Goal: Navigation & Orientation: Find specific page/section

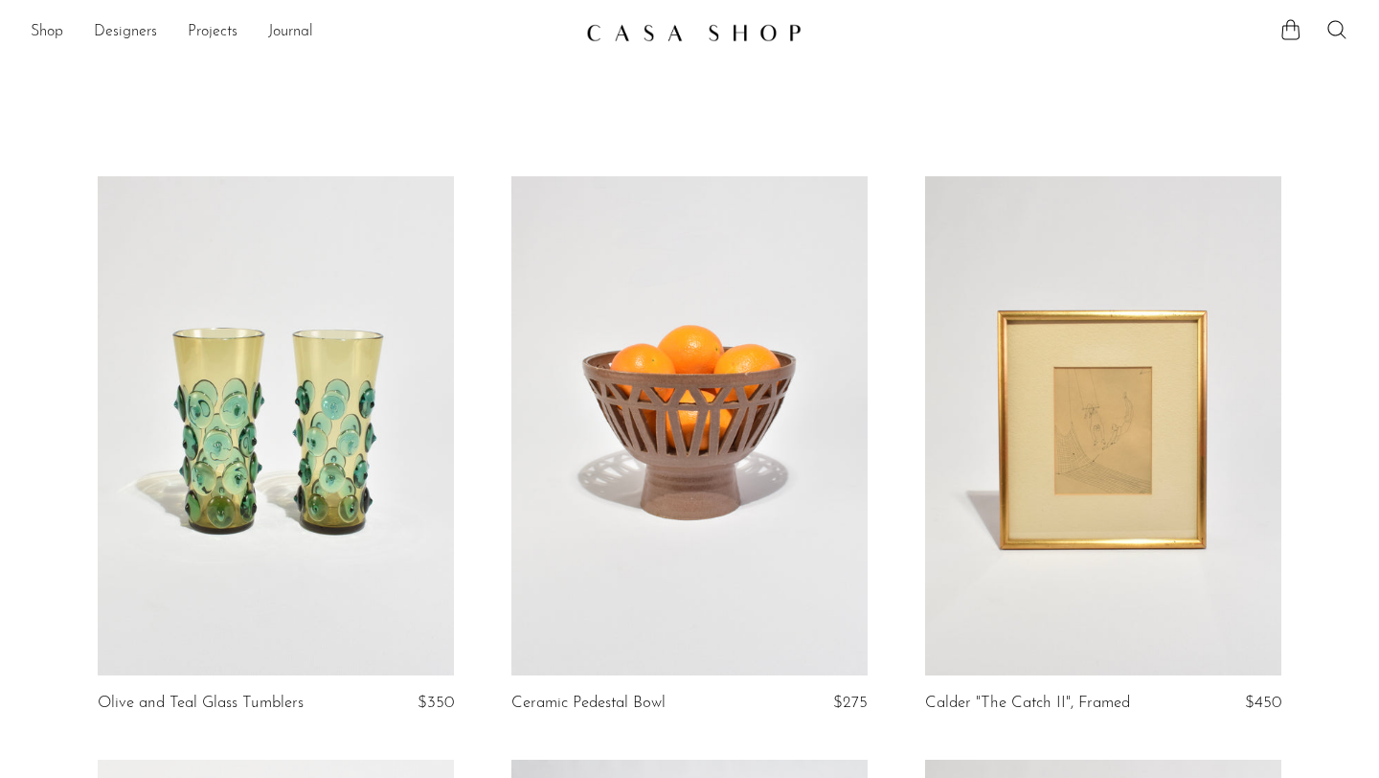
scroll to position [7, 0]
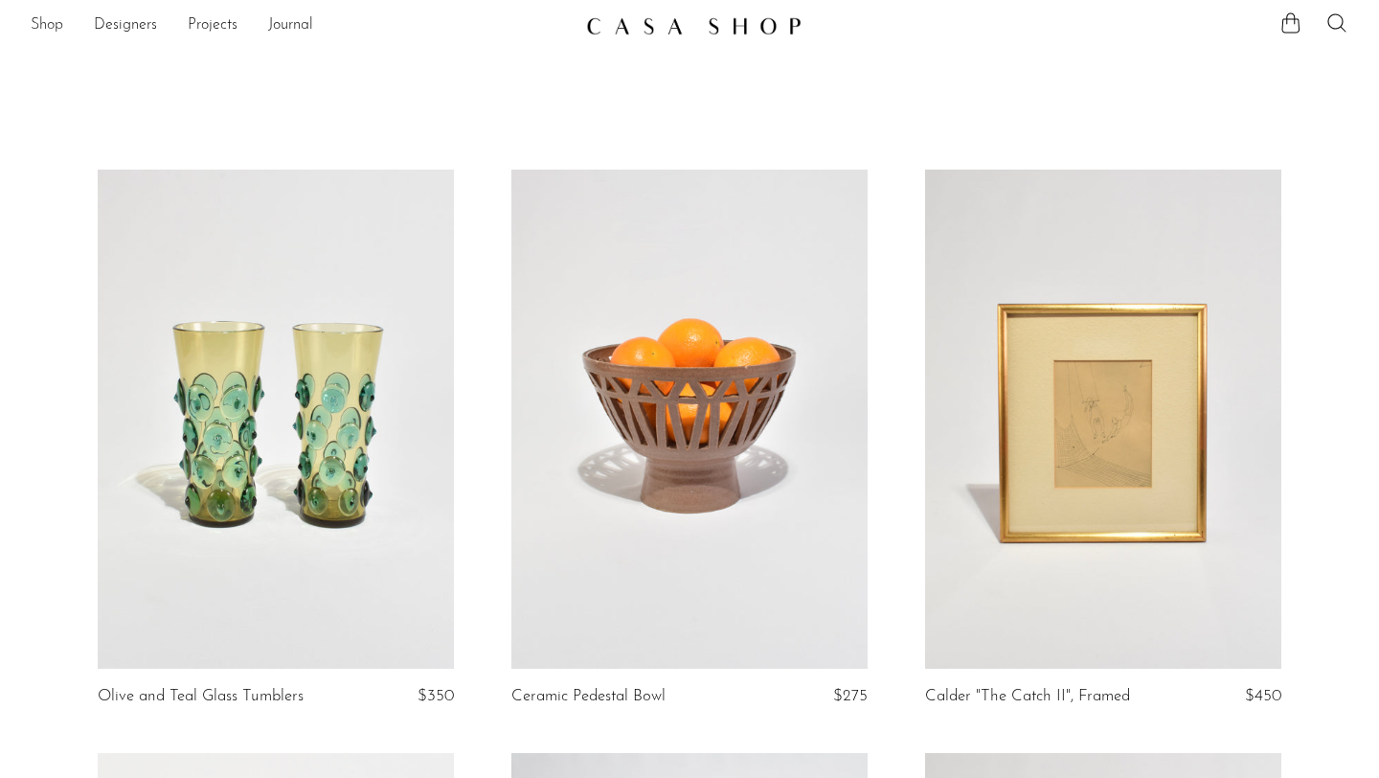
click at [48, 24] on link "Shop" at bounding box center [47, 25] width 33 height 25
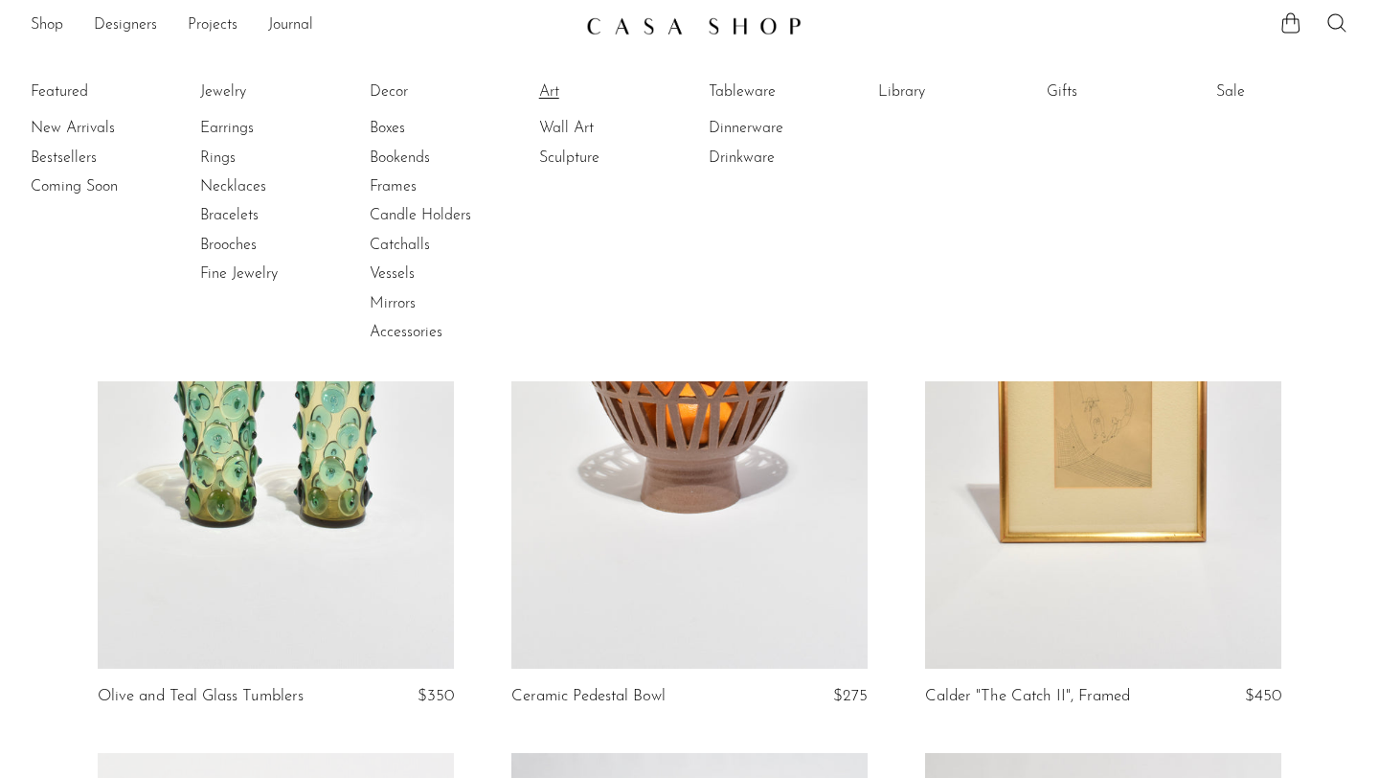
click at [551, 93] on link "Art" at bounding box center [611, 91] width 144 height 21
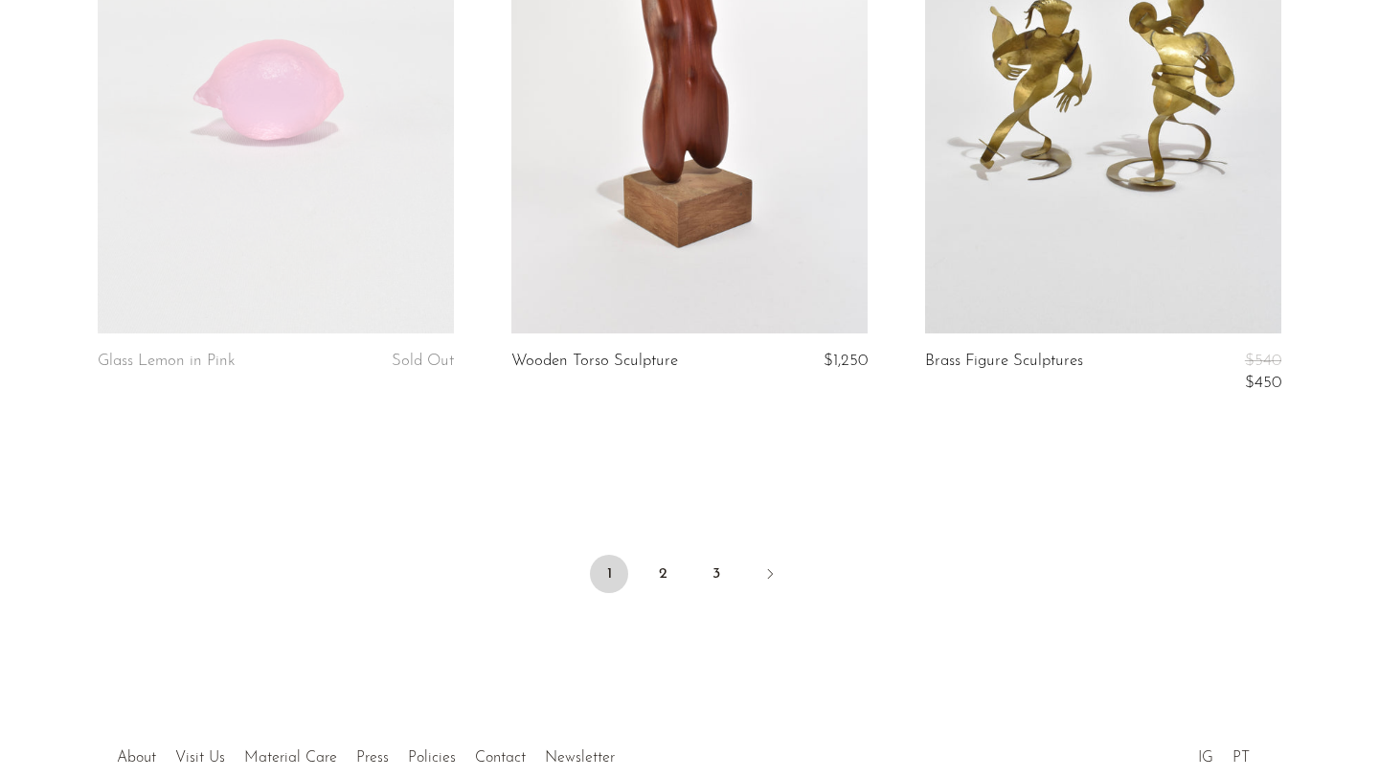
scroll to position [6976, 0]
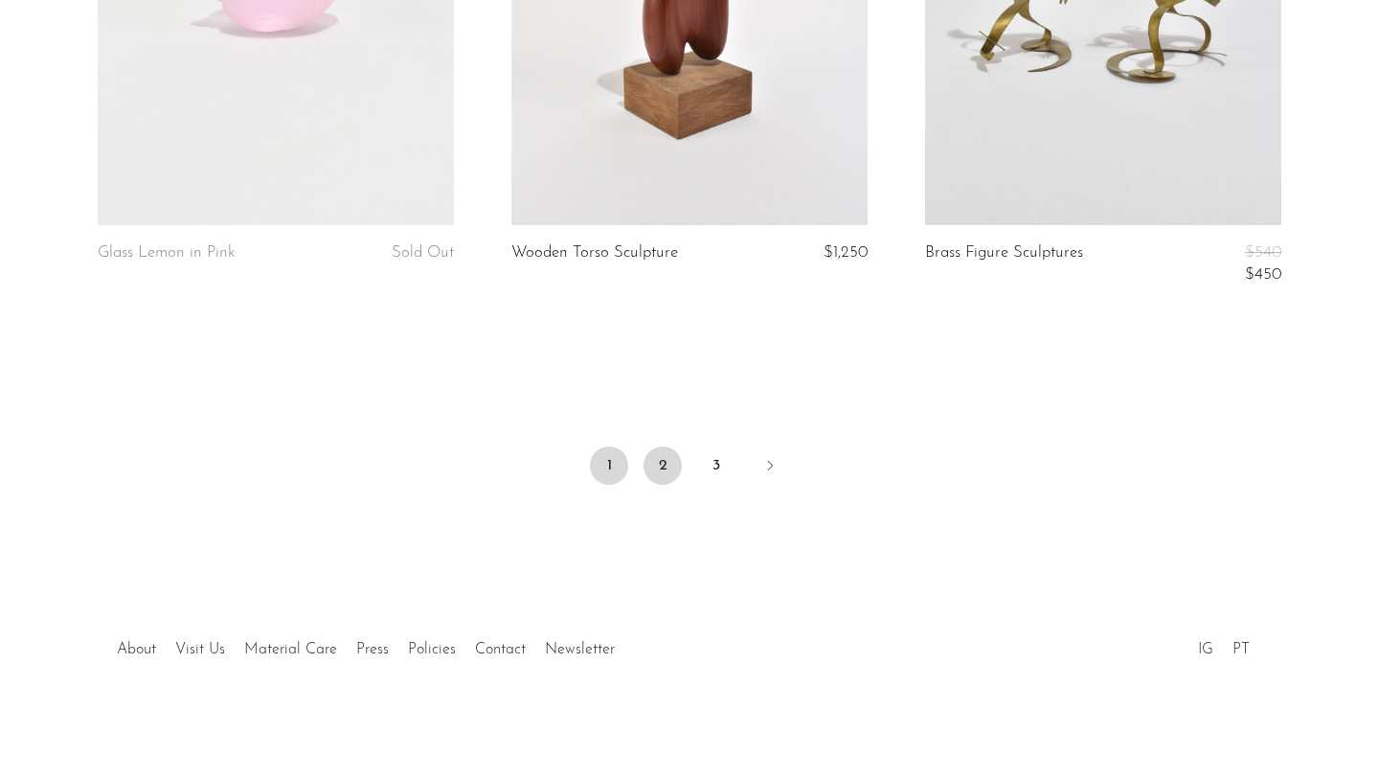
click at [660, 482] on link "2" at bounding box center [662, 465] width 38 height 38
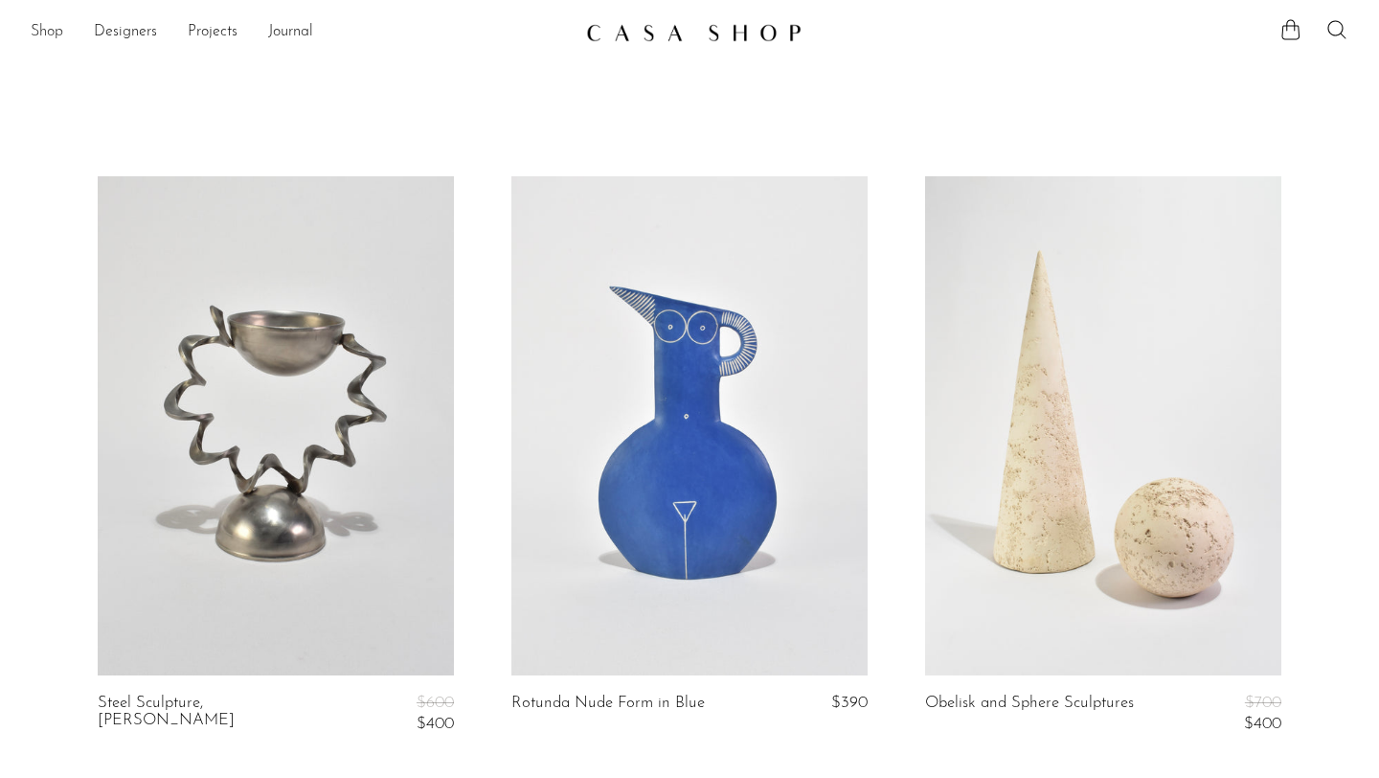
click at [43, 31] on link "Shop" at bounding box center [47, 32] width 33 height 25
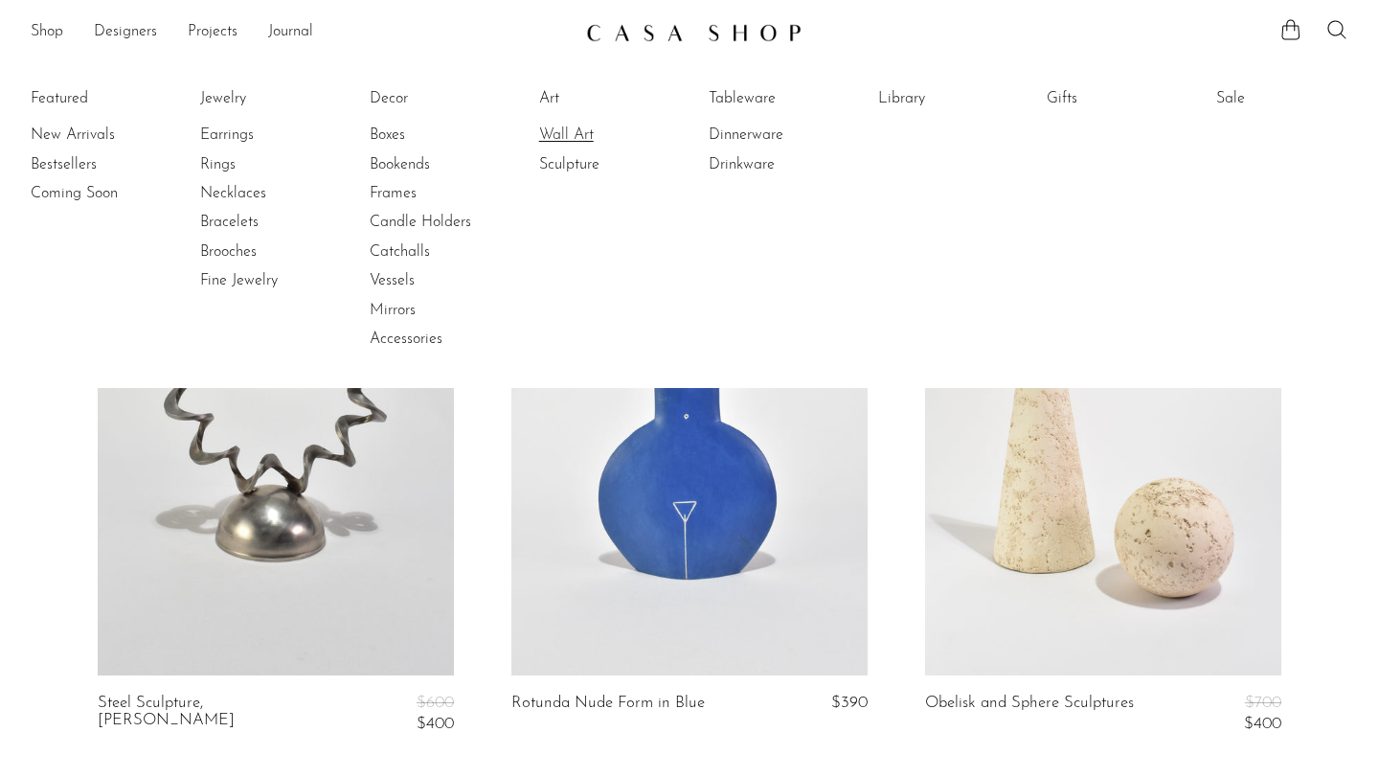
click at [575, 139] on link "Wall Art" at bounding box center [611, 134] width 144 height 21
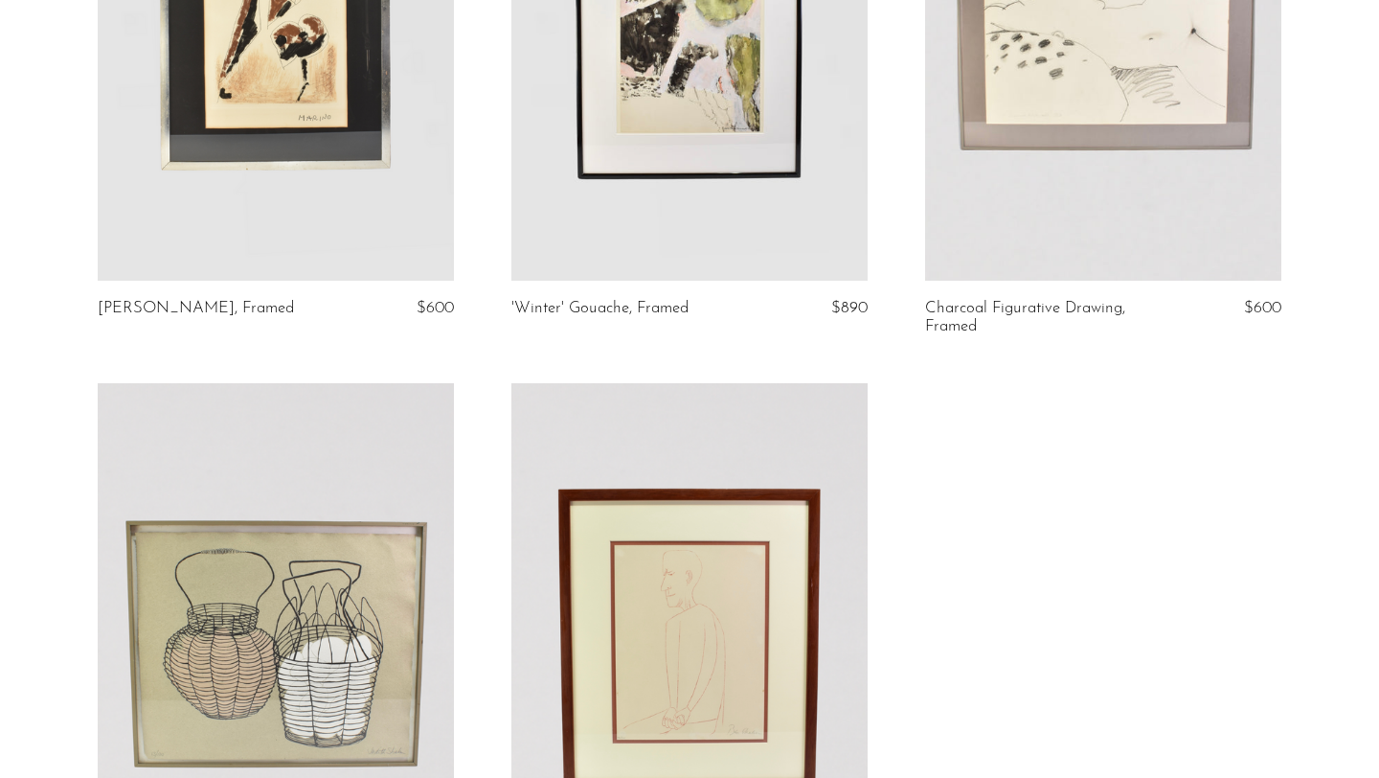
scroll to position [2599, 0]
